Goal: Navigation & Orientation: Find specific page/section

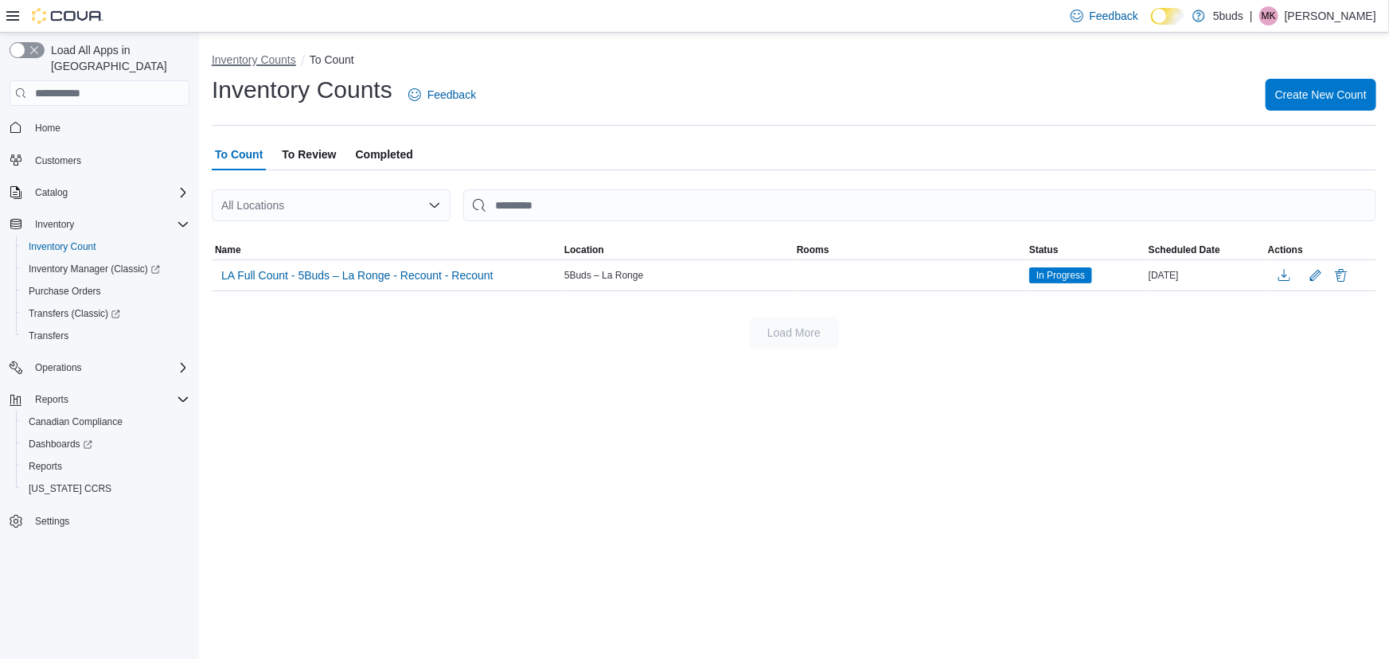
click at [232, 61] on button "Inventory Counts" at bounding box center [254, 59] width 84 height 13
click at [248, 57] on button "Inventory Counts" at bounding box center [254, 59] width 84 height 13
click at [54, 122] on span "Home" at bounding box center [47, 128] width 25 height 13
